Goal: Transaction & Acquisition: Purchase product/service

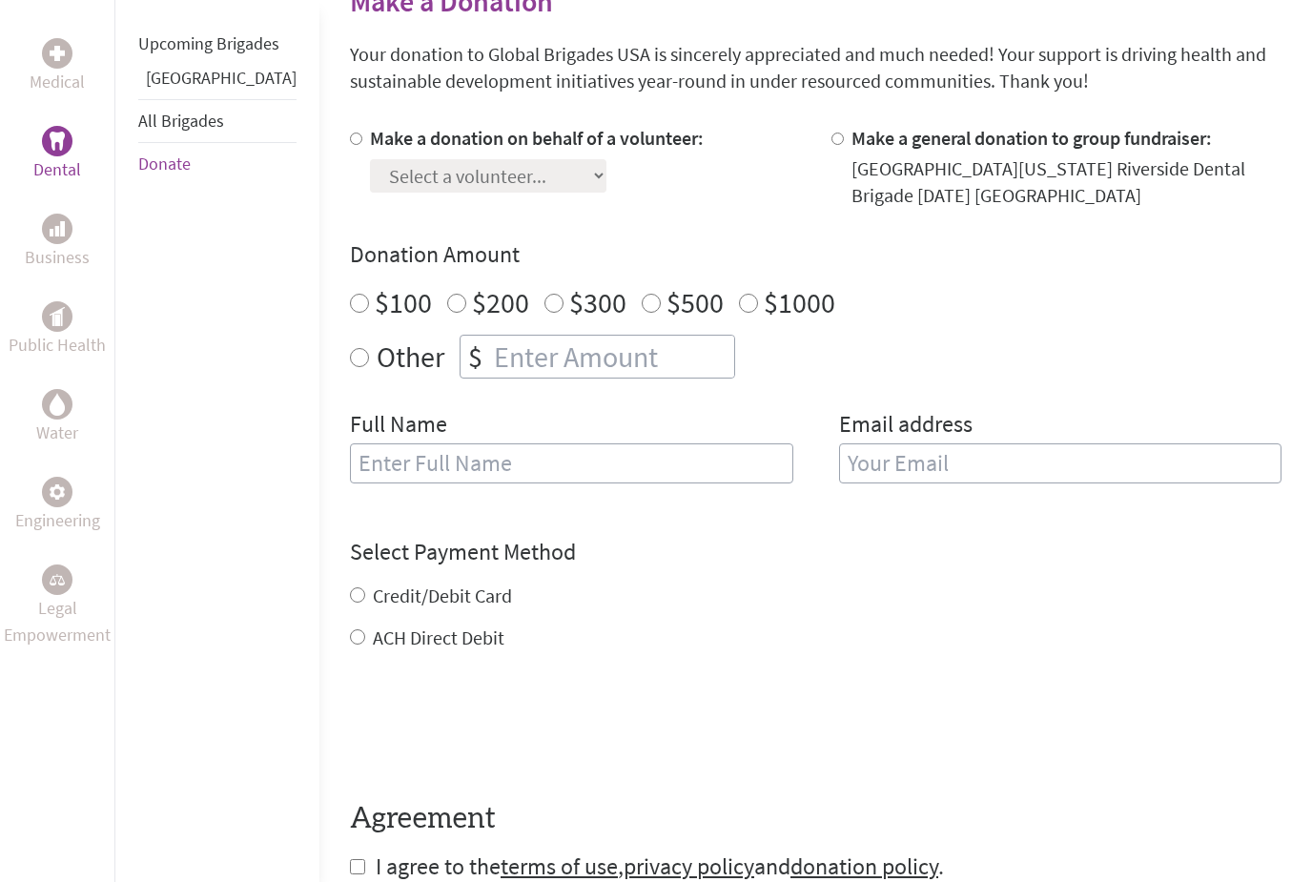
scroll to position [491, 0]
click at [399, 606] on label "Credit/Debit Card" at bounding box center [442, 596] width 139 height 24
click at [365, 603] on input "Credit/Debit Card" at bounding box center [357, 594] width 15 height 15
radio input "true"
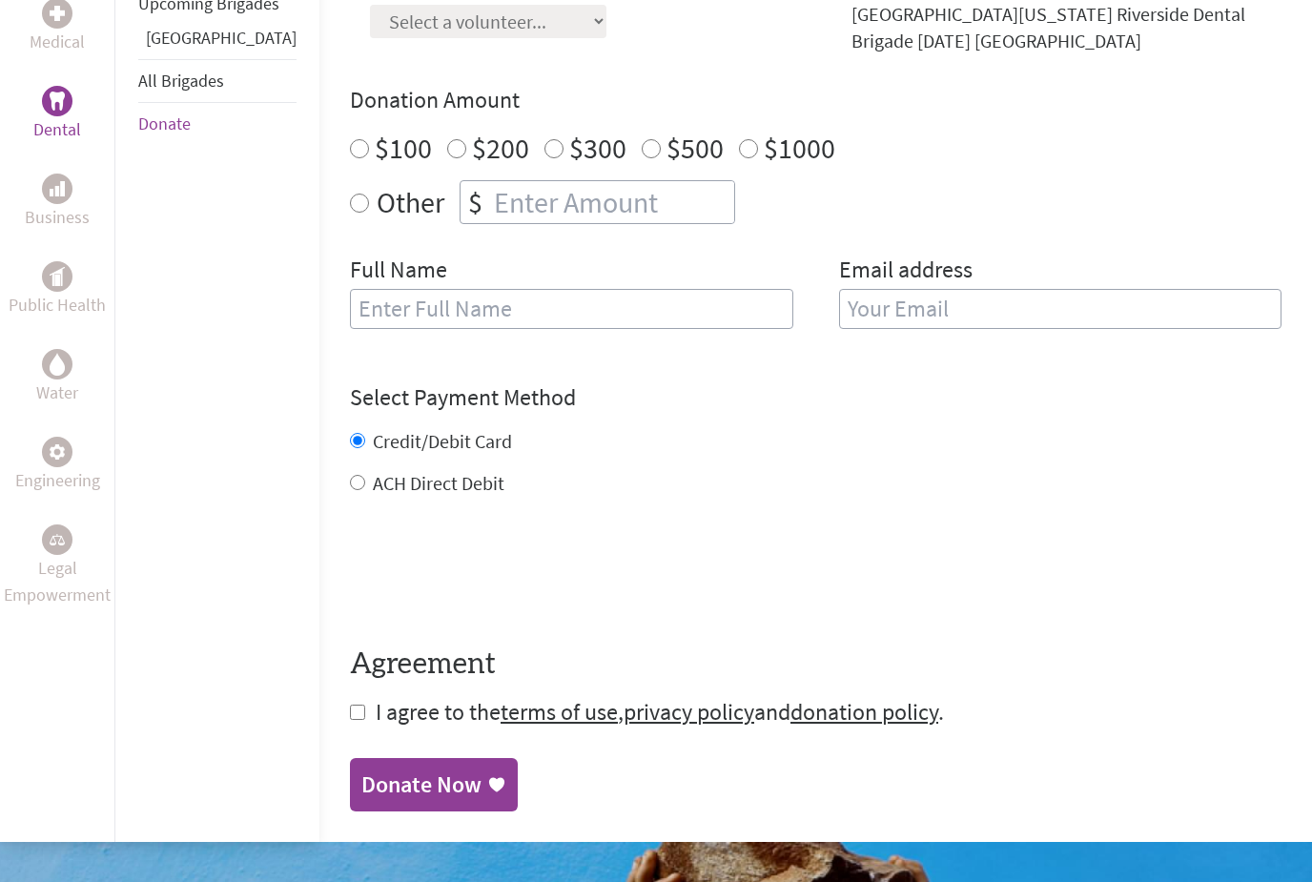
scroll to position [672, 0]
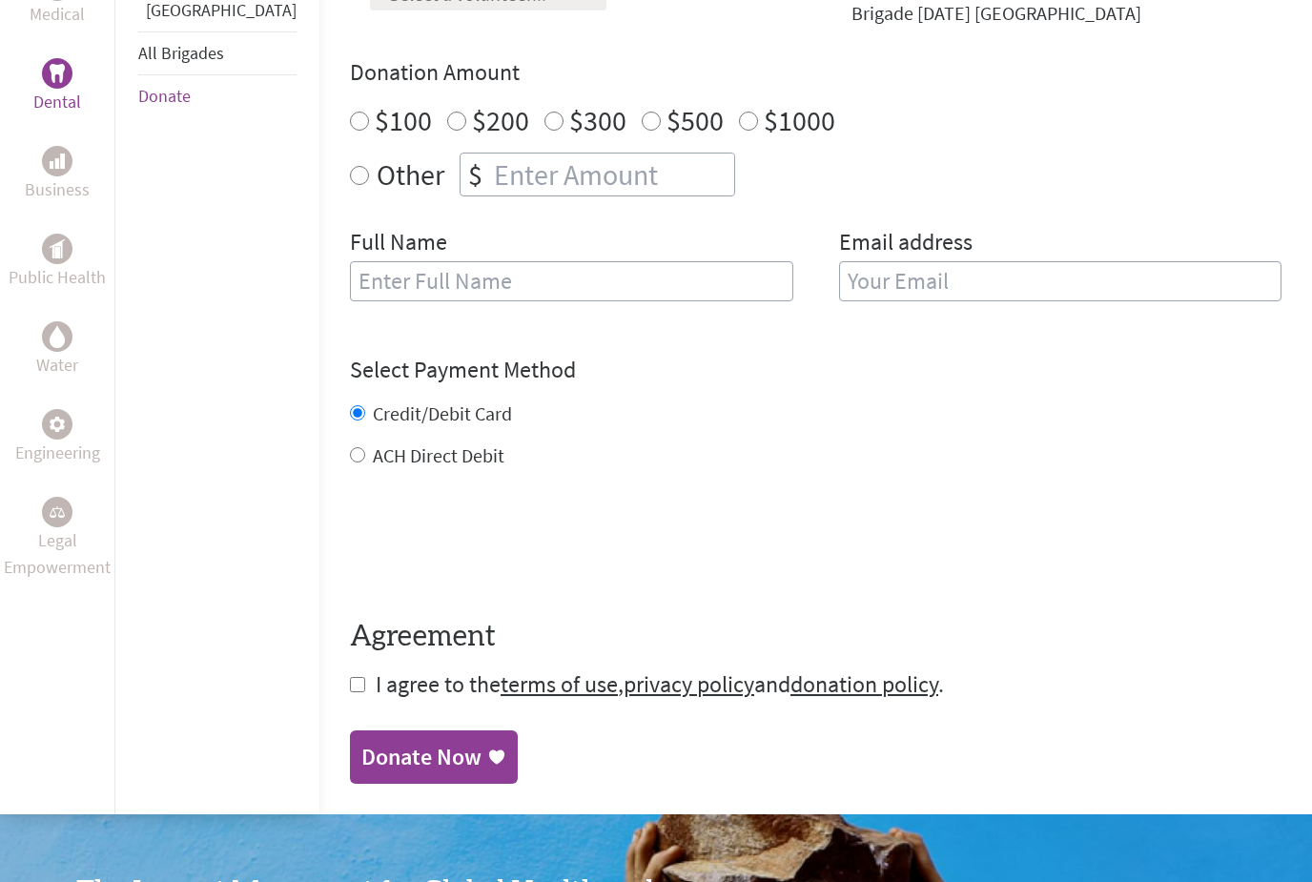
click at [376, 682] on span "I agree to the terms of use , privacy policy and donation policy ." at bounding box center [660, 685] width 568 height 30
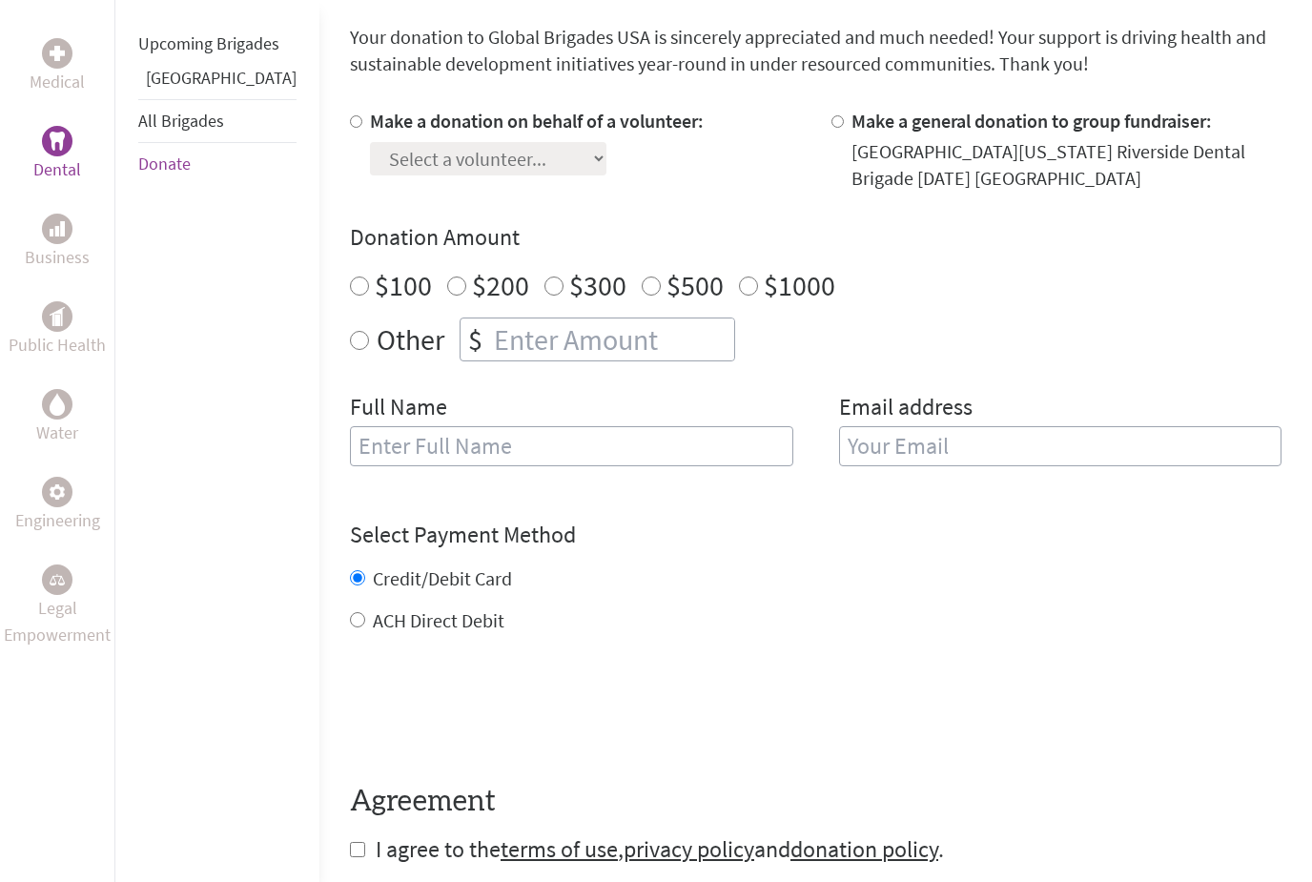
radio input "true"
click at [549, 338] on input "number" at bounding box center [612, 339] width 244 height 42
type input "1250"
click at [556, 447] on input "text" at bounding box center [571, 447] width 443 height 40
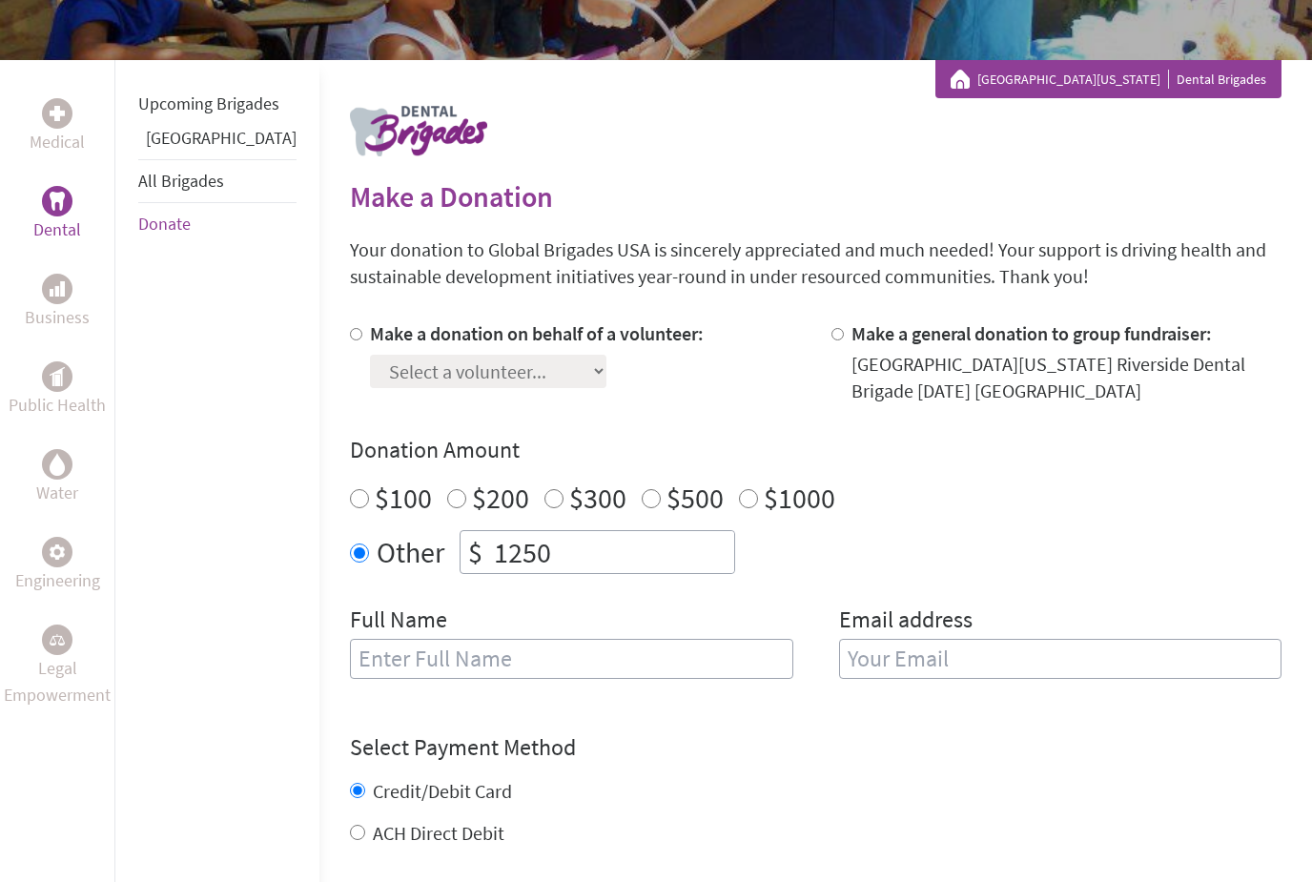
scroll to position [270, 0]
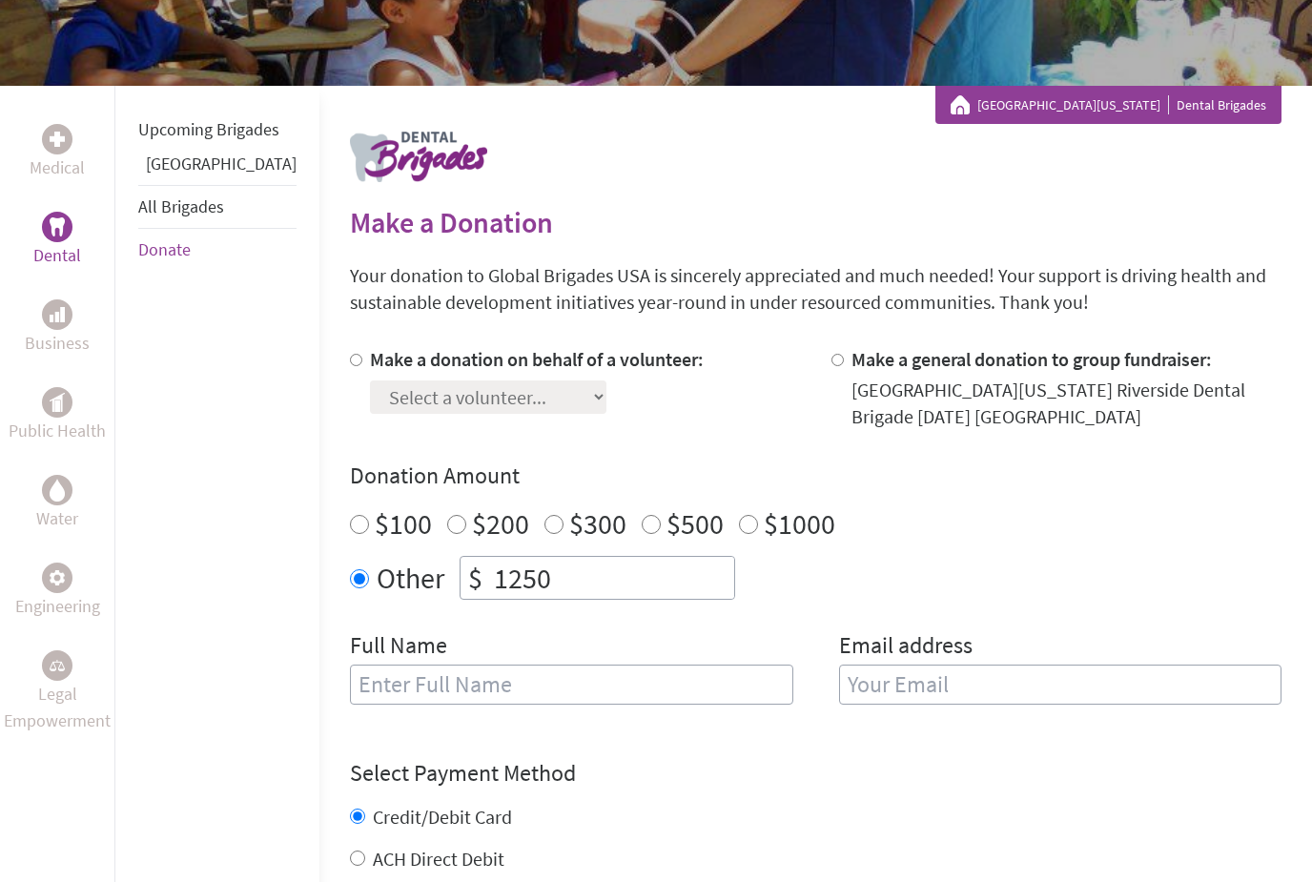
click at [851, 379] on div "[GEOGRAPHIC_DATA][US_STATE] Riverside Dental Brigade [DATE] [GEOGRAPHIC_DATA]" at bounding box center [1066, 403] width 431 height 53
click at [831, 364] on input "Make a general donation to group fundraiser:" at bounding box center [837, 360] width 12 height 12
radio input "true"
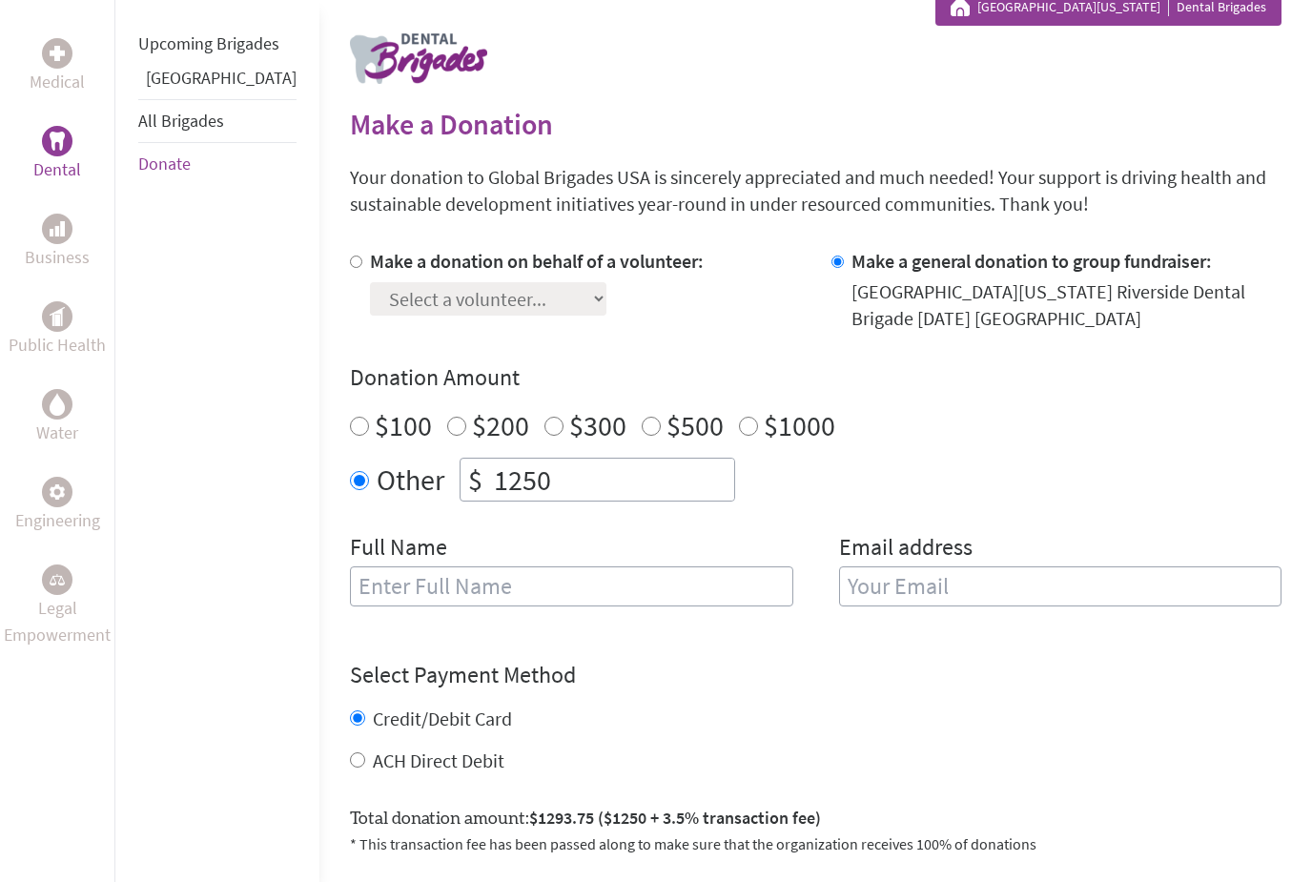
scroll to position [388, 0]
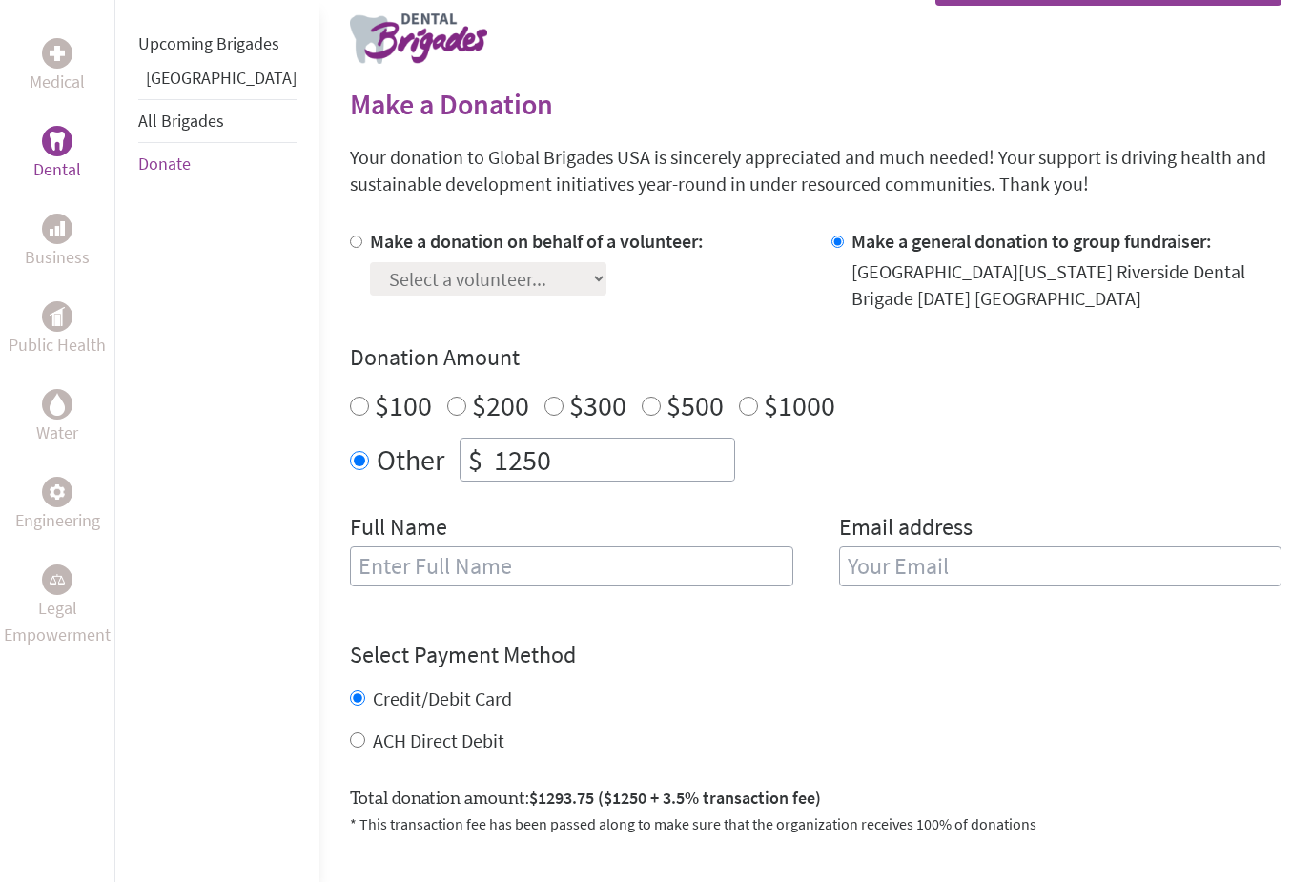
click at [716, 581] on input "text" at bounding box center [571, 566] width 443 height 40
type input "[PERSON_NAME]"
drag, startPoint x: 953, startPoint y: 574, endPoint x: 953, endPoint y: 528, distance: 45.8
click at [953, 574] on input "email" at bounding box center [1060, 566] width 443 height 40
type input "dpak"
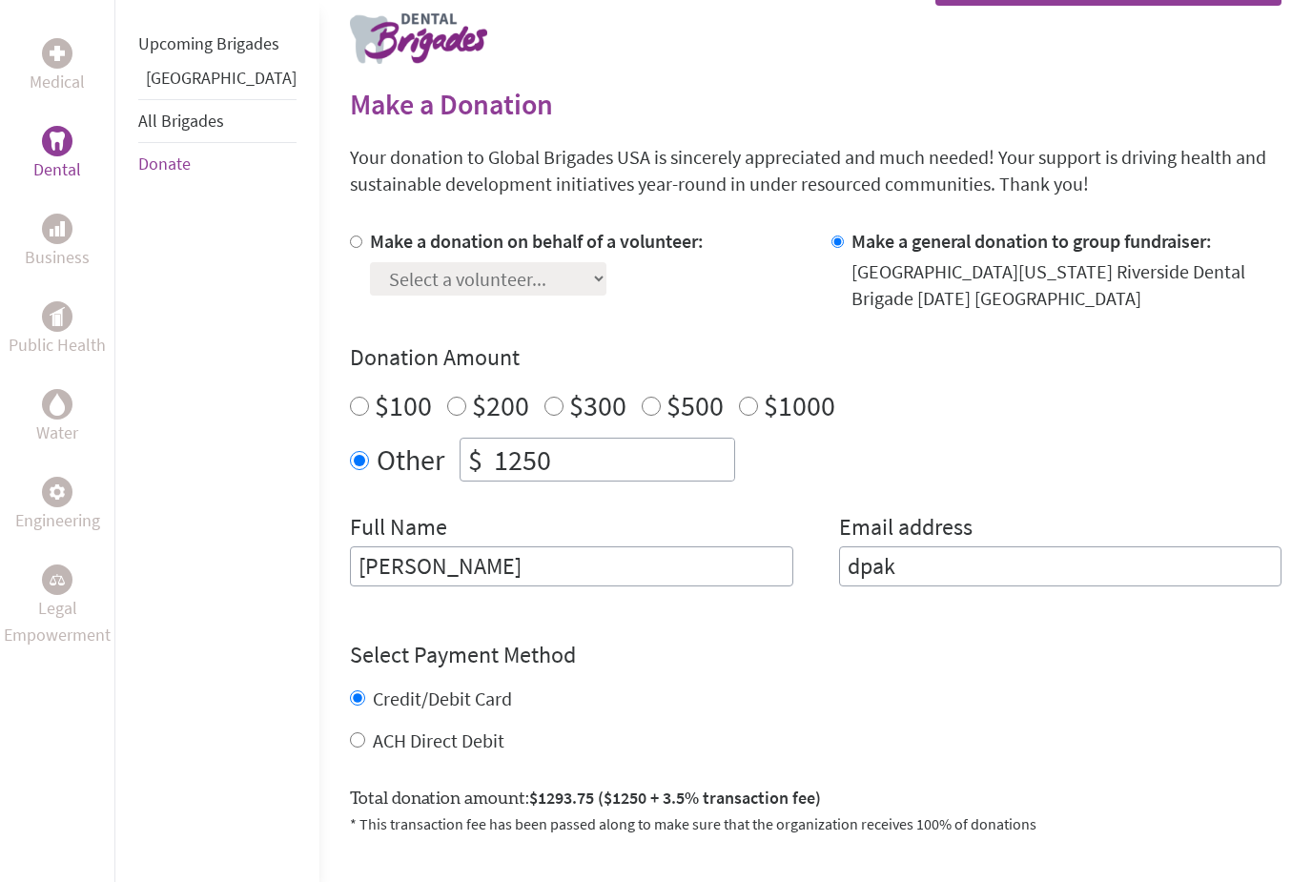
click at [850, 454] on div "Other $ 1250" at bounding box center [816, 460] width 932 height 44
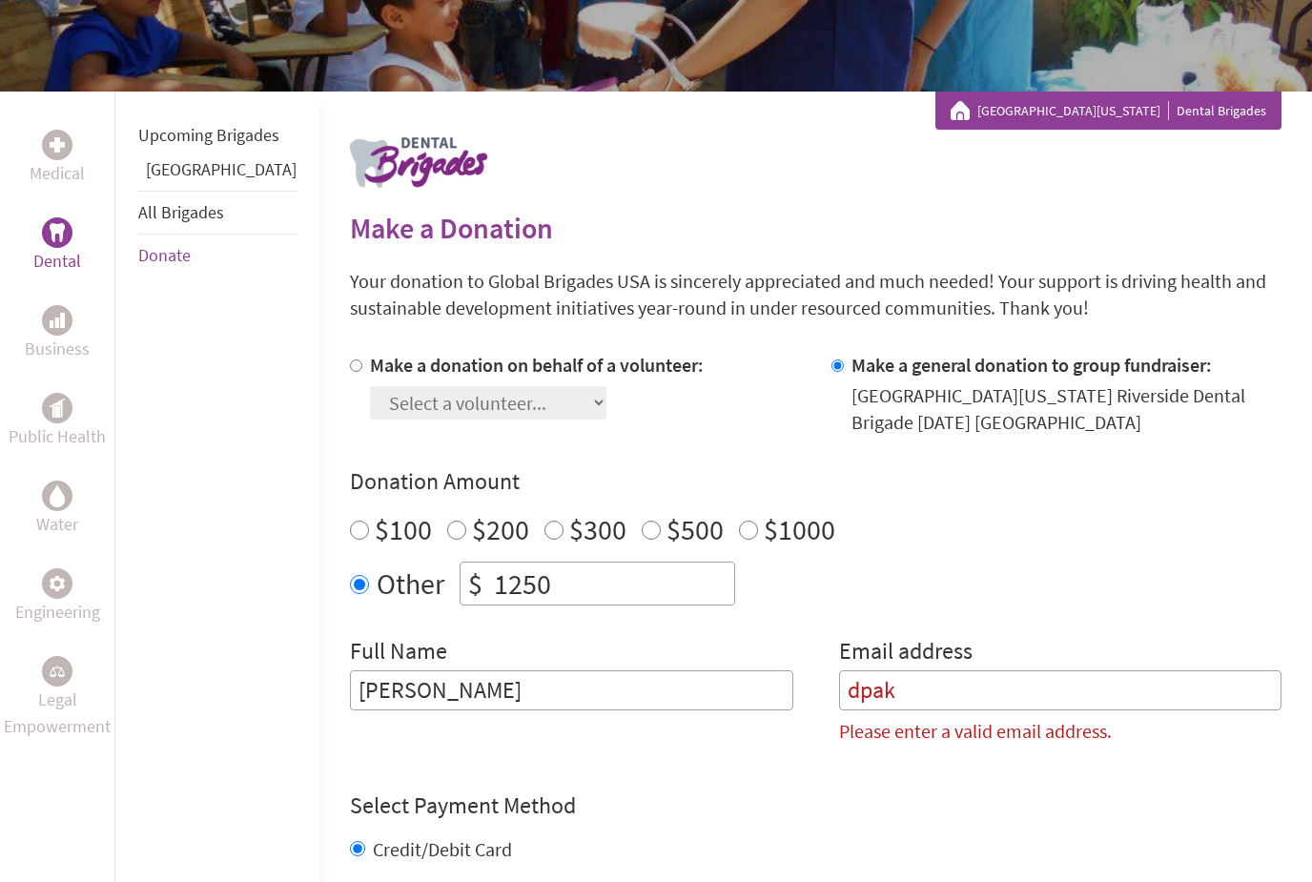
scroll to position [156, 0]
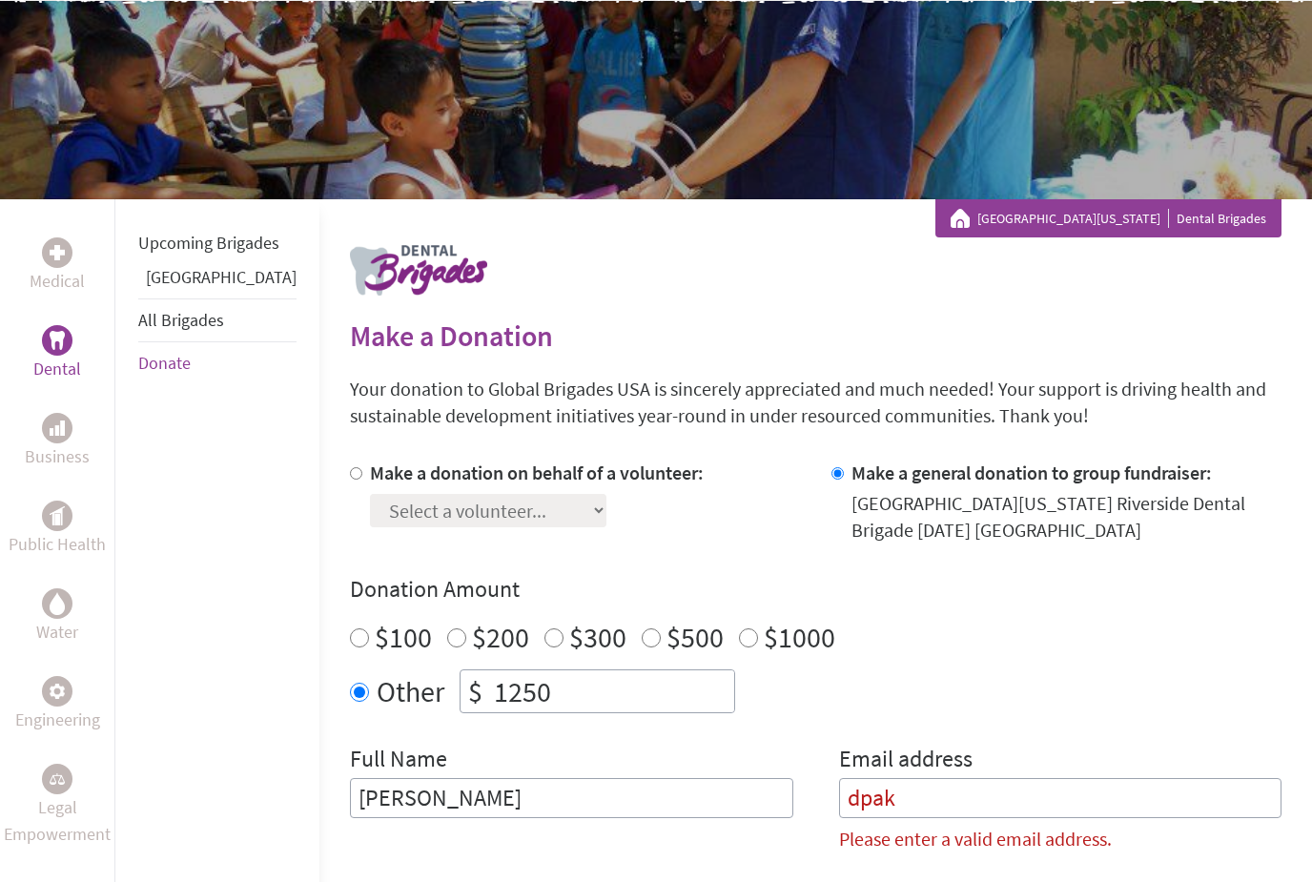
click at [64, 360] on p "Dental" at bounding box center [57, 369] width 48 height 27
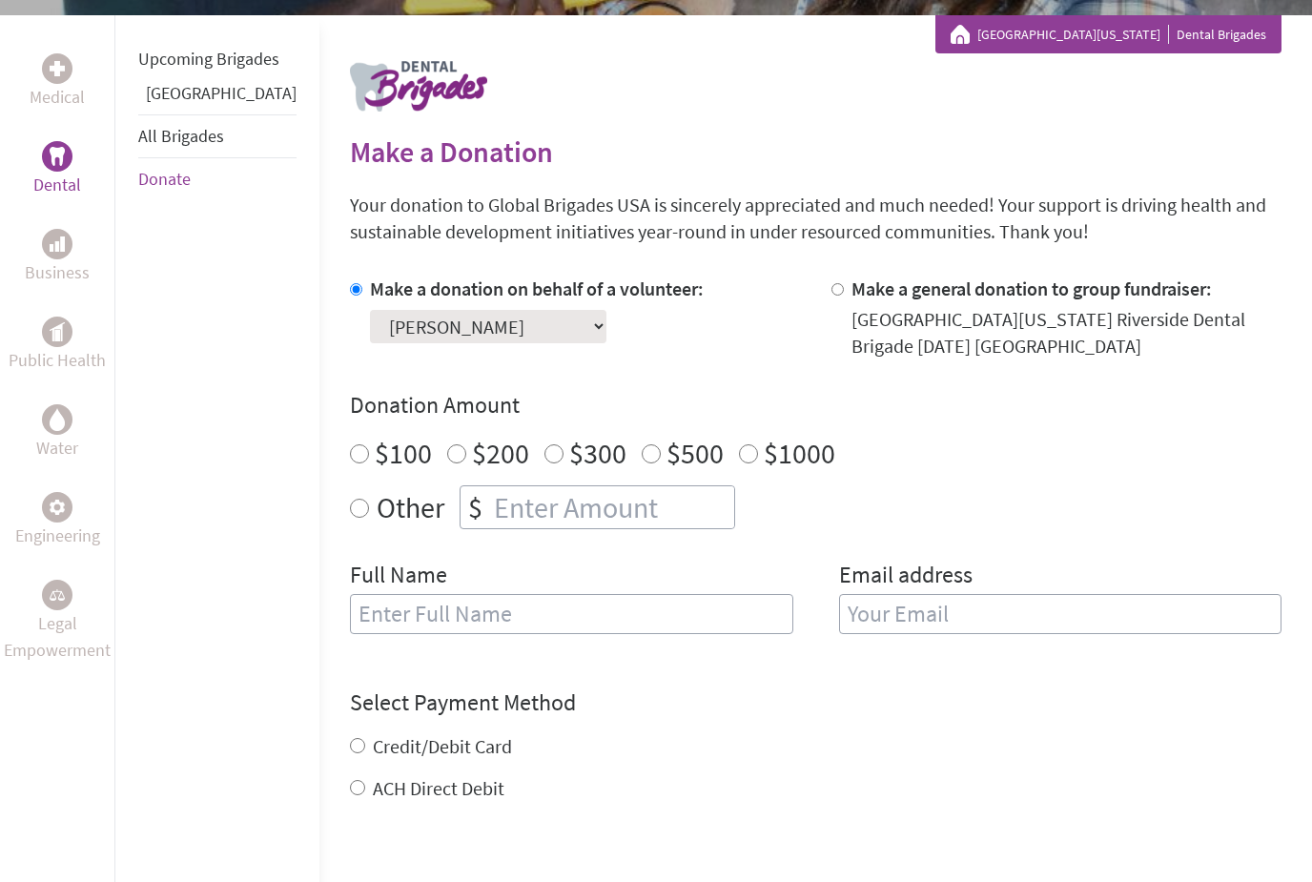
scroll to position [465, 0]
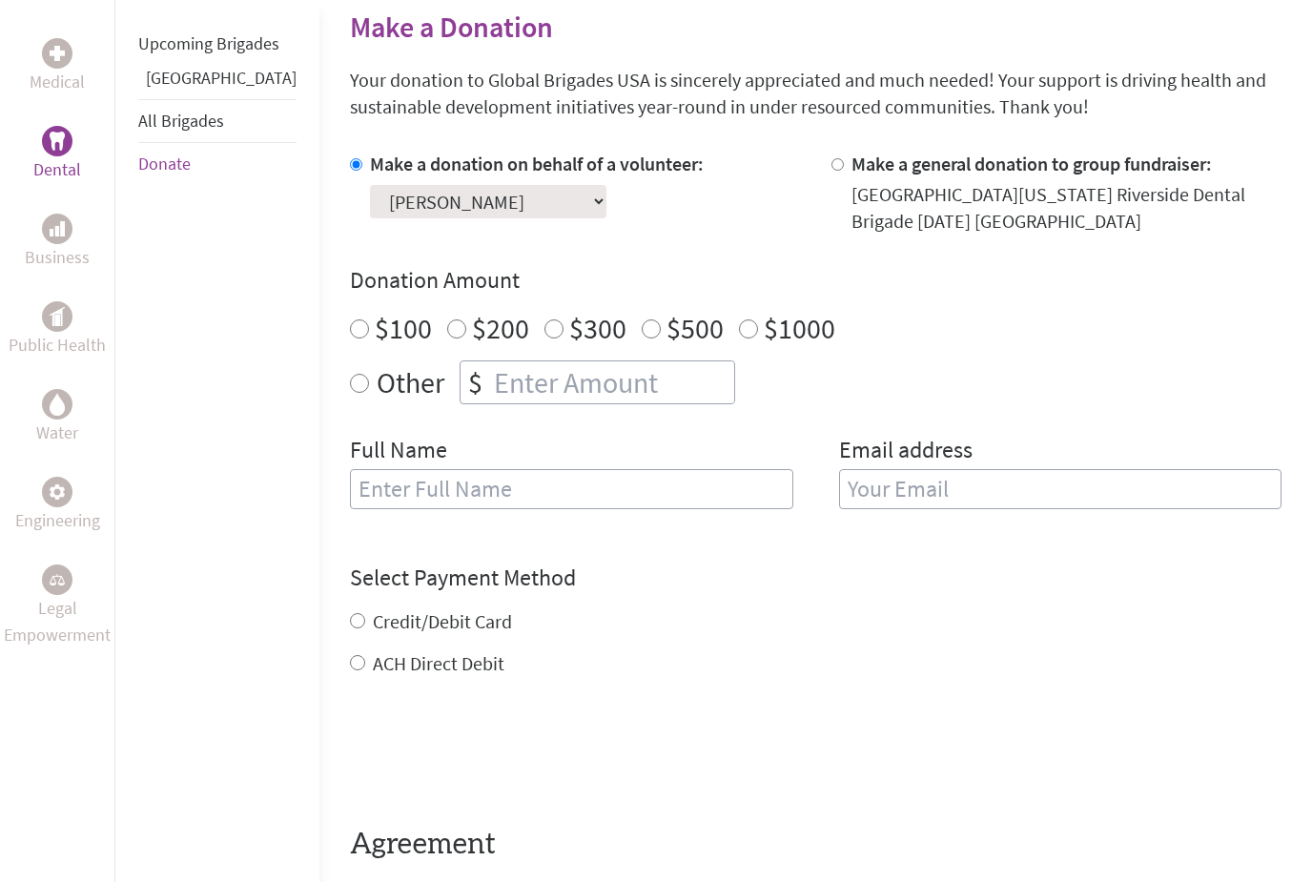
radio input "true"
click at [584, 403] on input "number" at bounding box center [612, 382] width 244 height 42
type input "1250"
click at [491, 515] on div "Full Name" at bounding box center [571, 483] width 443 height 97
drag, startPoint x: 443, startPoint y: 490, endPoint x: 448, endPoint y: 430, distance: 60.3
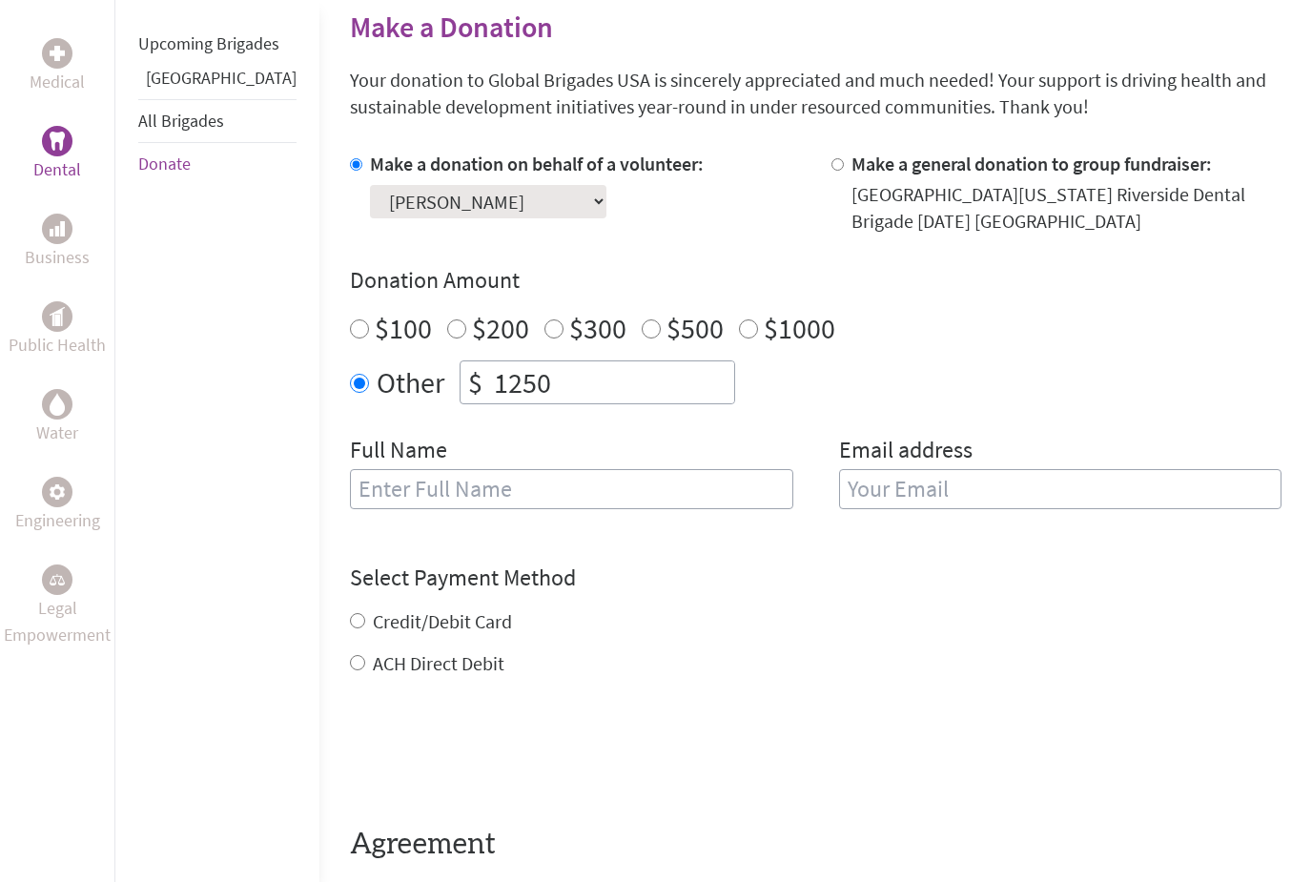
click at [443, 490] on input "text" at bounding box center [571, 489] width 443 height 40
type input "[PERSON_NAME]"
click at [922, 488] on input "email" at bounding box center [1060, 489] width 443 height 40
type input "[EMAIL_ADDRESS][DOMAIN_NAME]"
click at [420, 625] on div "Credit/Debit Card ACH Direct Debit" at bounding box center [816, 642] width 932 height 69
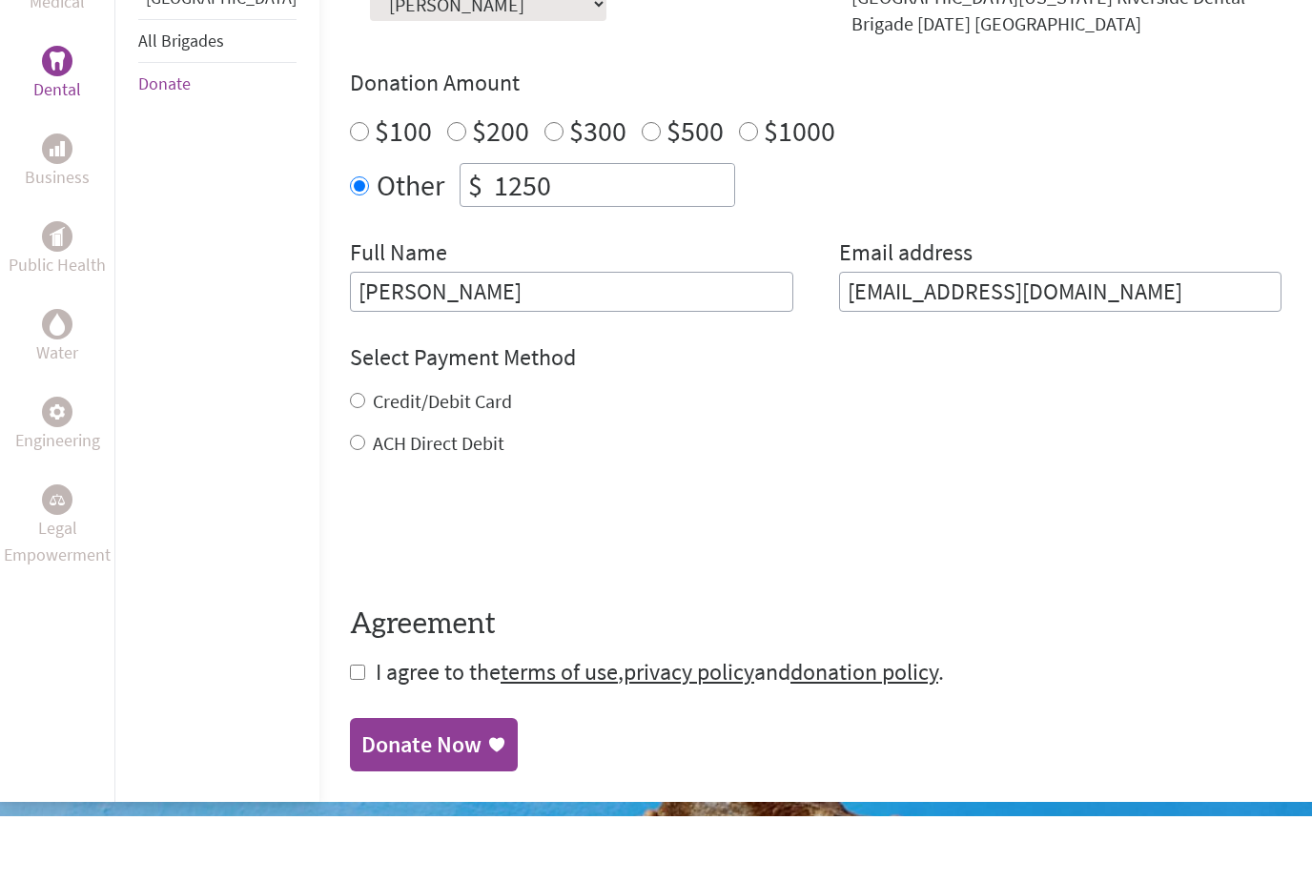
scroll to position [663, 0]
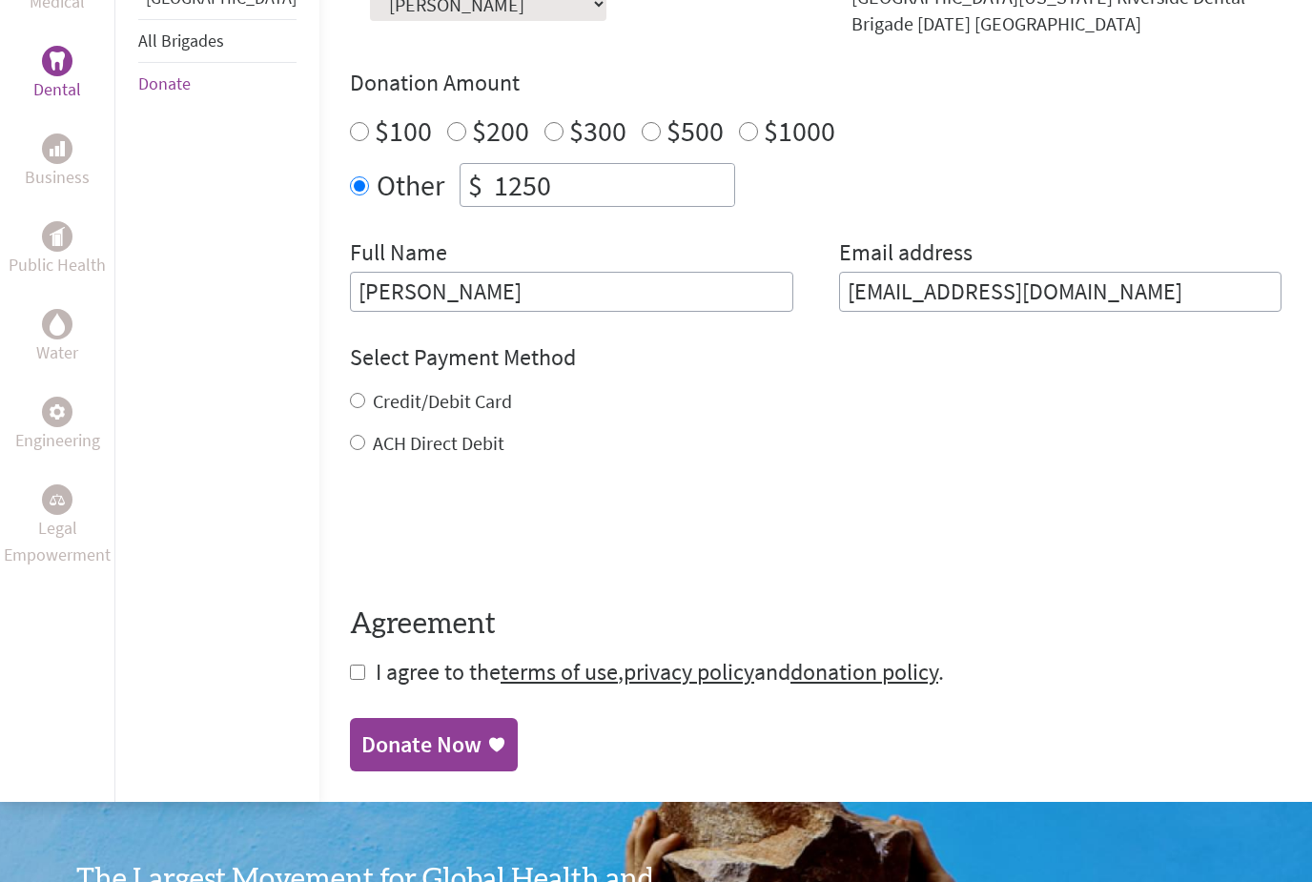
click at [373, 404] on label "Credit/Debit Card" at bounding box center [442, 401] width 139 height 24
click at [352, 404] on input "Credit/Debit Card" at bounding box center [357, 400] width 15 height 15
radio input "true"
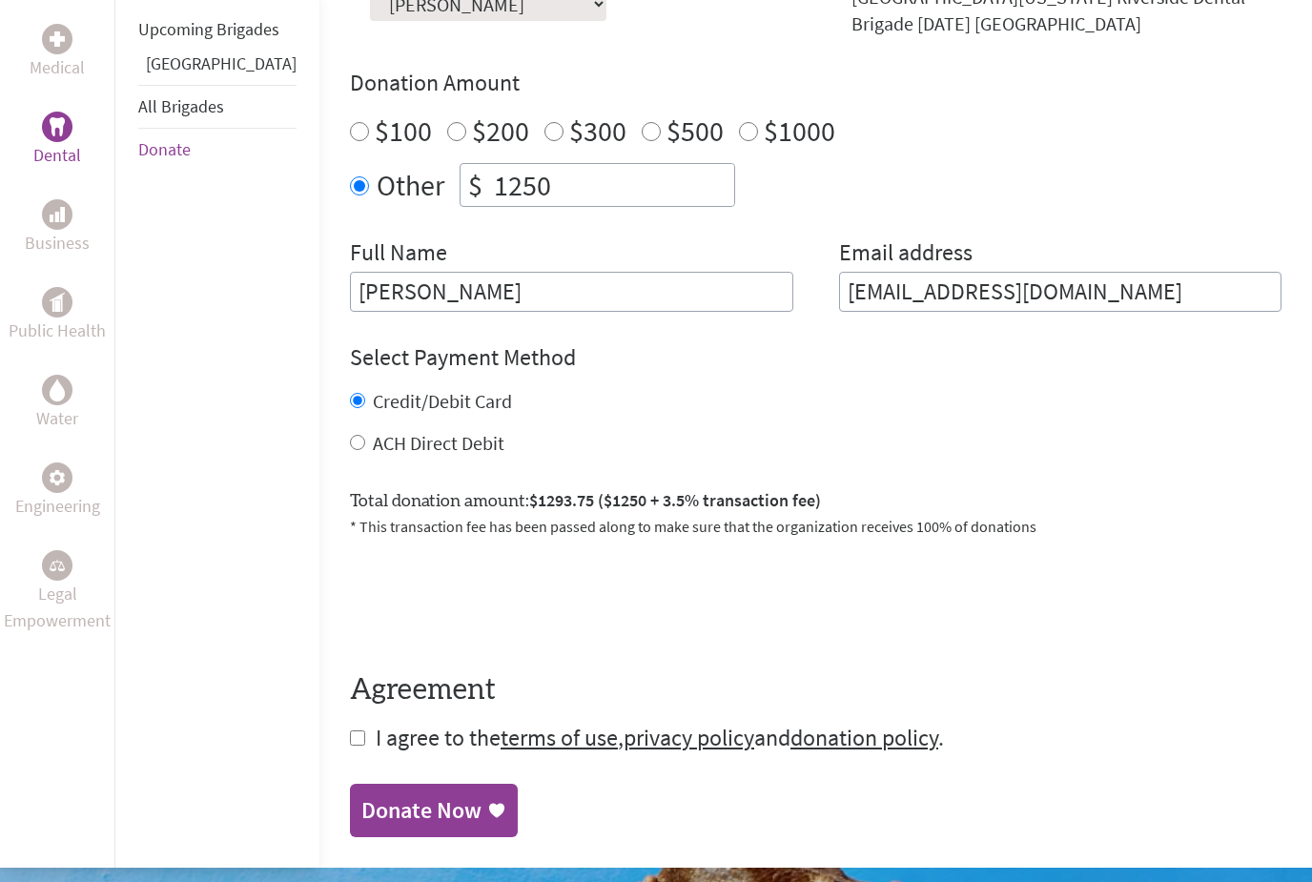
click at [376, 752] on span "I agree to the terms of use , privacy policy and donation policy ." at bounding box center [660, 738] width 568 height 30
click at [350, 740] on input "checkbox" at bounding box center [357, 737] width 15 height 15
checkbox input "true"
click at [370, 800] on div "Donate Now" at bounding box center [421, 812] width 120 height 31
